Goal: Task Accomplishment & Management: Manage account settings

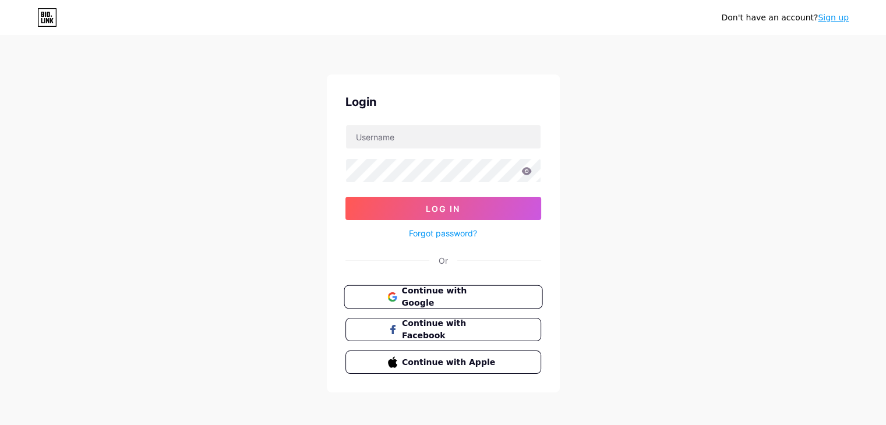
click at [445, 304] on button "Continue with Google" at bounding box center [443, 297] width 199 height 24
click at [394, 332] on icon at bounding box center [391, 329] width 5 height 9
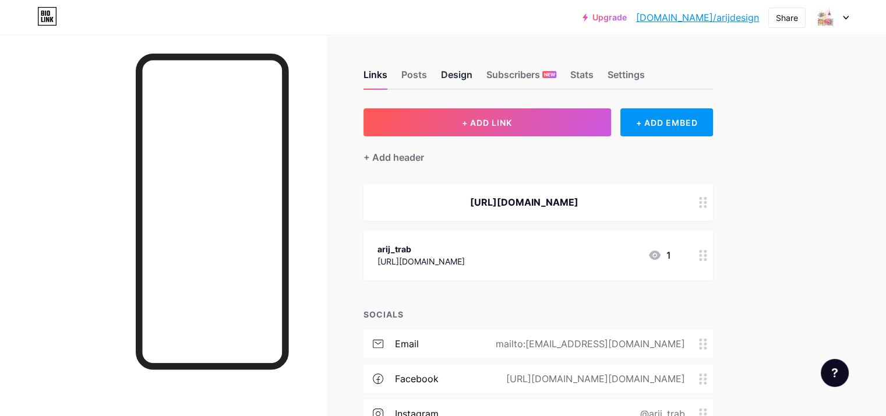
click at [473, 73] on div "Design" at bounding box center [456, 78] width 31 height 21
click at [427, 84] on div "Posts" at bounding box center [414, 78] width 26 height 21
click at [594, 74] on div "Stats" at bounding box center [581, 78] width 23 height 21
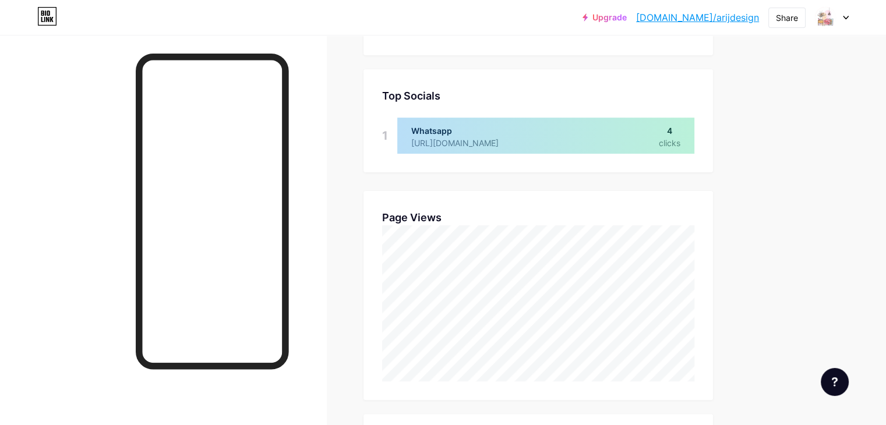
scroll to position [129, 0]
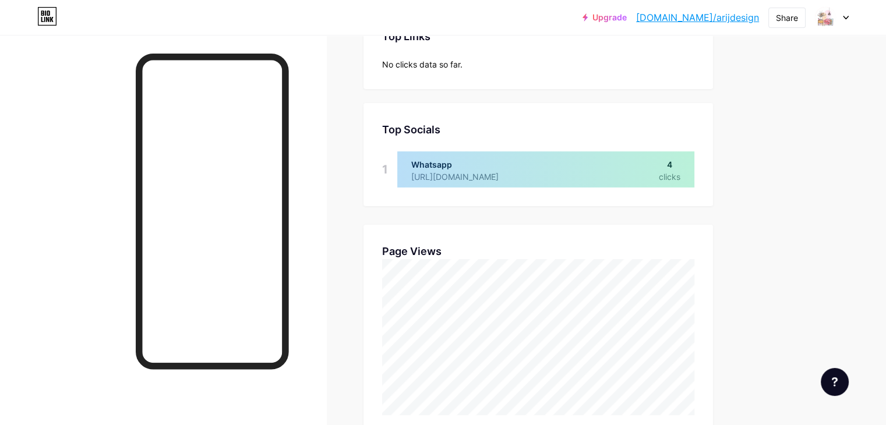
click at [625, 176] on div at bounding box center [545, 169] width 297 height 36
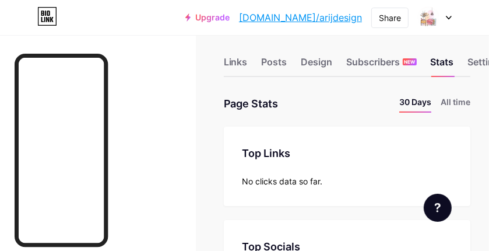
scroll to position [582384, 582145]
